Goal: Communication & Community: Answer question/provide support

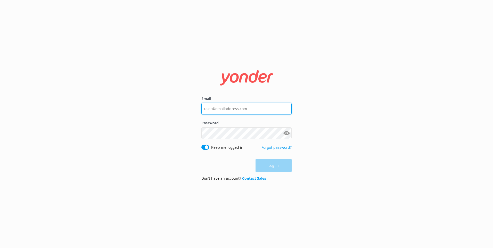
type input "[EMAIL_ADDRESS][DOMAIN_NAME]"
click at [262, 159] on div "Log in" at bounding box center [247, 165] width 90 height 13
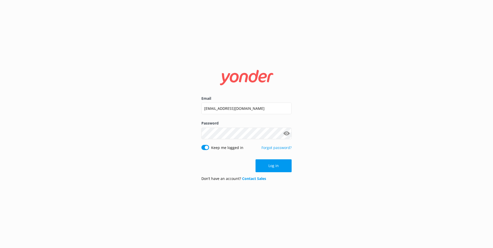
click at [283, 167] on button "Log in" at bounding box center [274, 165] width 36 height 13
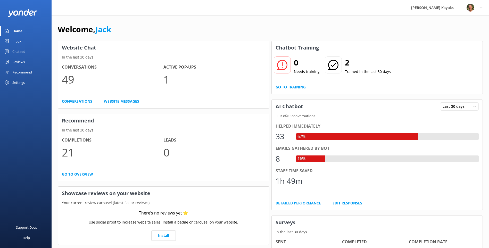
click at [16, 43] on div "Inbox" at bounding box center [16, 41] width 9 height 10
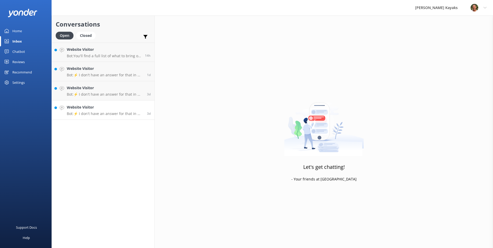
click at [88, 109] on h4 "Website Visitor" at bounding box center [105, 107] width 76 height 6
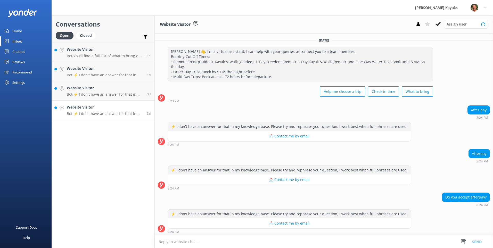
scroll to position [1, 0]
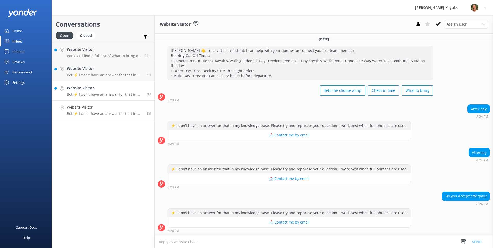
click at [84, 98] on link "Website Visitor Bot: ⚡ I don't have an answer for that in my knowledge base. Pl…" at bounding box center [103, 90] width 103 height 19
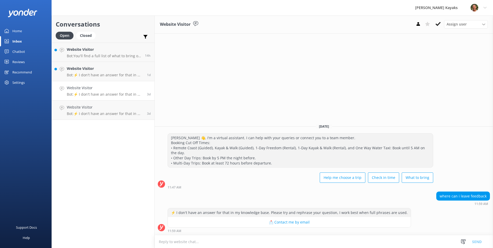
click at [302, 241] on textarea at bounding box center [324, 242] width 339 height 13
type textarea "p"
type textarea "t"
click at [296, 241] on textarea "Thankyou we appreciate any feedback, please send it to the manager at [EMAIL_AD…" at bounding box center [324, 241] width 339 height 13
click at [295, 243] on textarea "Thankyou we appreciate any feedback, please send it to the manager at [EMAIL_AD…" at bounding box center [324, 241] width 339 height 13
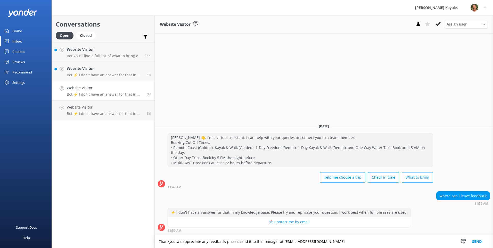
click at [333, 241] on textarea "Thankyou we appreciate any feedback, please send it to the manager at [EMAIL_AD…" at bounding box center [324, 241] width 339 height 13
type textarea "Thankyou we appreciate any feedback, please send it to the manager at [EMAIL_AD…"
click at [476, 241] on button "Send" at bounding box center [477, 241] width 19 height 13
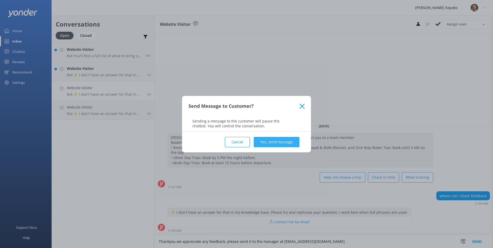
click at [272, 142] on button "Yes, send message" at bounding box center [277, 142] width 46 height 10
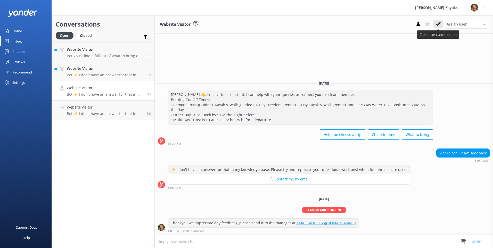
click at [439, 26] on icon at bounding box center [438, 23] width 5 height 5
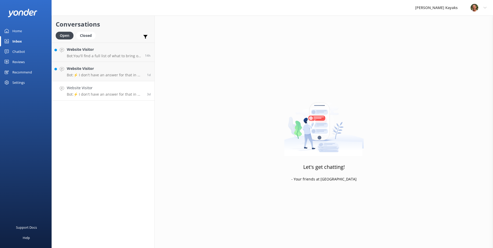
click at [102, 98] on link "Website Visitor Bot: ⚡ I don't have an answer for that in my knowledge base. Pl…" at bounding box center [103, 90] width 103 height 19
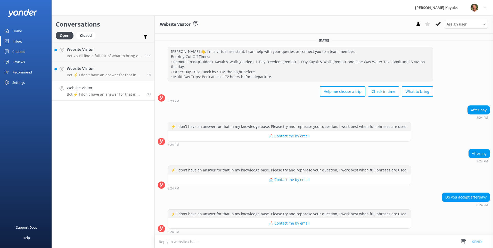
scroll to position [1, 0]
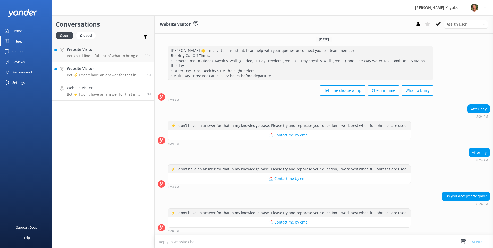
click at [99, 76] on p "Bot: ⚡ I don't have an answer for that in my knowledge base. Please try and rep…" at bounding box center [105, 75] width 76 height 5
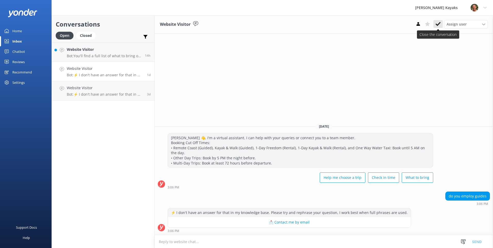
click at [440, 25] on icon at bounding box center [438, 23] width 5 height 5
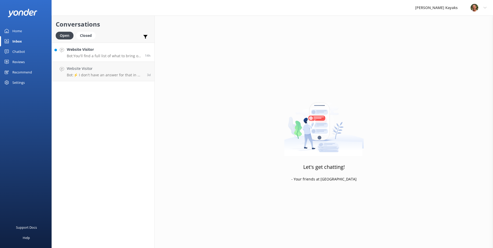
click at [98, 58] on p "Bot: You'll find a full list of what to bring on the product description of eac…" at bounding box center [104, 56] width 74 height 5
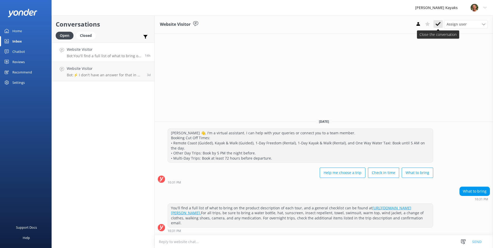
click at [439, 25] on icon at bounding box center [438, 23] width 5 height 5
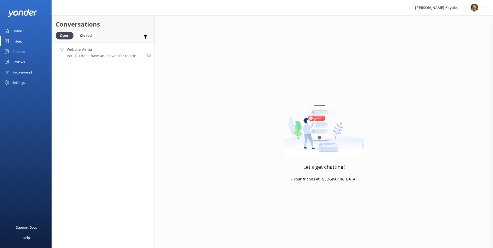
click at [126, 57] on p "Bot: ⚡ I don't have an answer for that in my knowledge base. Please try and rep…" at bounding box center [105, 56] width 76 height 5
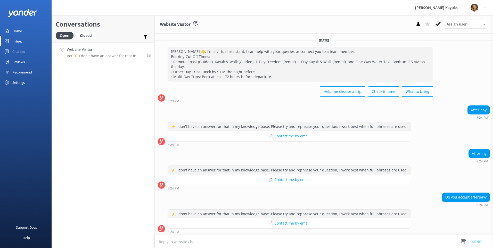
scroll to position [1, 0]
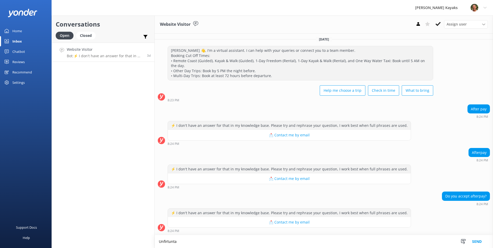
scroll to position [1, 0]
click at [193, 243] on textarea "Unfortuntaely not" at bounding box center [324, 241] width 339 height 13
click at [208, 244] on textarea "Unfortunately we do not" at bounding box center [324, 241] width 339 height 13
type textarea "Unfortunately, we do not accept after pay for the moment"
click at [478, 241] on button "Send" at bounding box center [477, 241] width 19 height 13
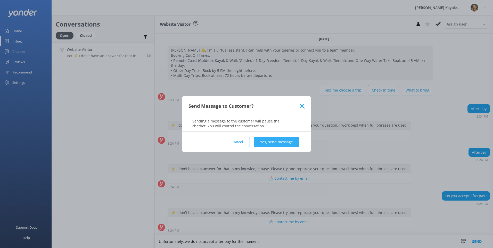
click at [266, 143] on button "Yes, send message" at bounding box center [277, 142] width 46 height 10
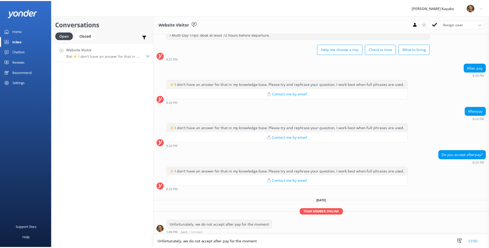
scroll to position [44, 0]
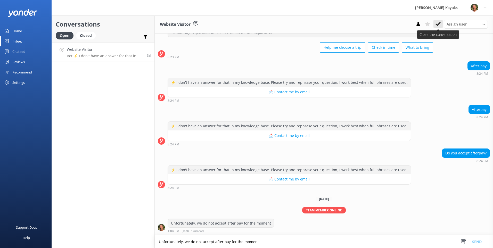
click at [439, 23] on use at bounding box center [438, 24] width 5 height 4
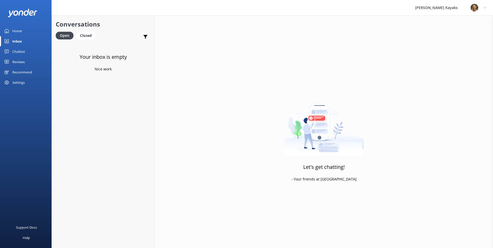
click at [24, 36] on link "Home" at bounding box center [26, 31] width 52 height 10
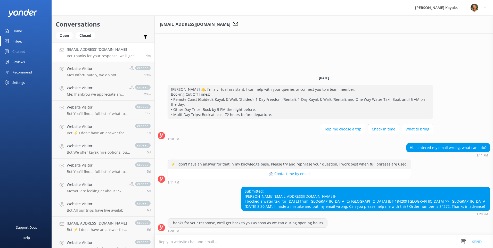
click at [31, 39] on link "Inbox" at bounding box center [26, 41] width 52 height 10
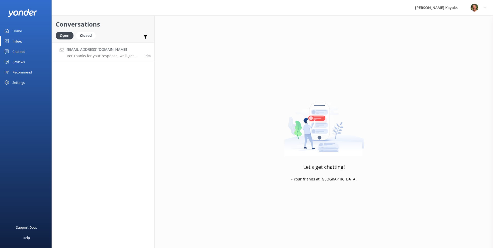
click at [72, 53] on div "seryback@gmail.com Bot: Thanks for your response, we'll get back to you as soon…" at bounding box center [104, 52] width 75 height 11
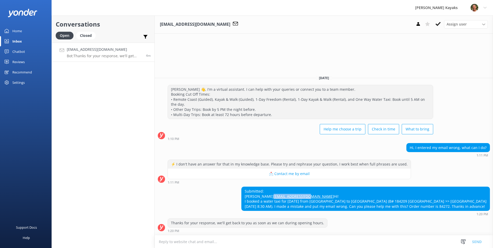
drag, startPoint x: 287, startPoint y: 191, endPoint x: 248, endPoint y: 192, distance: 39.0
click at [248, 192] on div "Submitted: Shantel Ryback seryback@gmail.com Hi! I booked a water taxi for Oct …" at bounding box center [366, 199] width 248 height 24
copy link "seryback@gmail.com"
click at [343, 213] on div "1:20 PM" at bounding box center [365, 214] width 249 height 4
click at [439, 24] on use at bounding box center [438, 24] width 5 height 4
